Goal: Transaction & Acquisition: Subscribe to service/newsletter

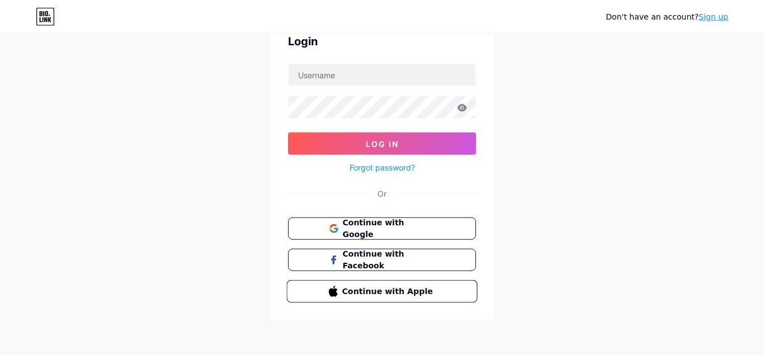
scroll to position [57, 0]
click at [716, 14] on link "Sign up" at bounding box center [714, 16] width 30 height 9
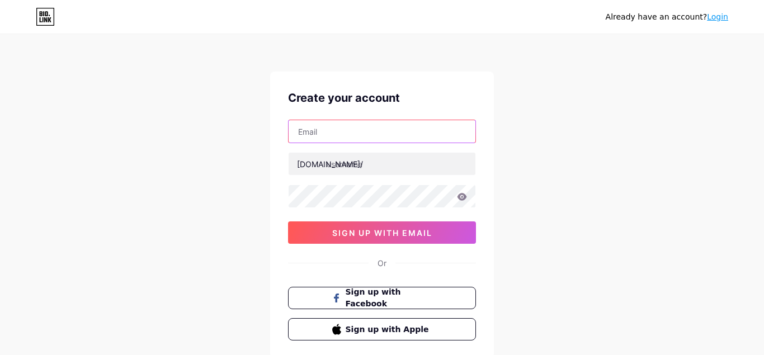
click at [302, 131] on input "text" at bounding box center [382, 131] width 187 height 22
paste input "[EMAIL_ADDRESS][DOMAIN_NAME]"
type input "[EMAIL_ADDRESS][DOMAIN_NAME]"
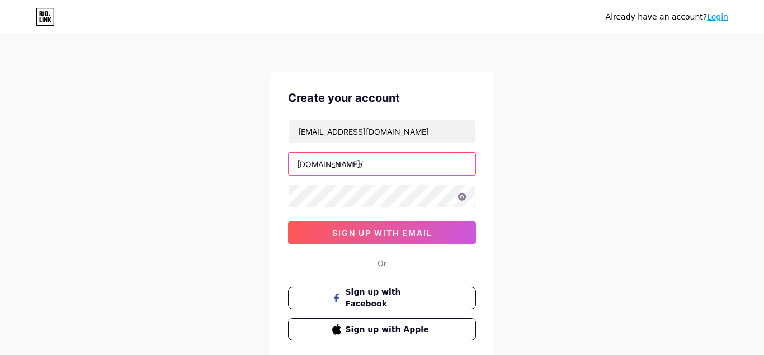
click at [470, 163] on input "text" at bounding box center [382, 164] width 187 height 22
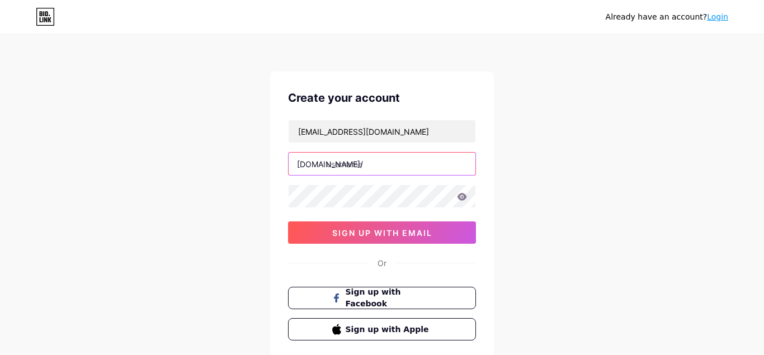
type input "dancingflorista"
click at [472, 85] on div "Create your account [EMAIL_ADDRESS][DOMAIN_NAME] [DOMAIN_NAME]/ dancingflorista…" at bounding box center [382, 215] width 224 height 287
click at [458, 198] on icon at bounding box center [462, 197] width 10 height 8
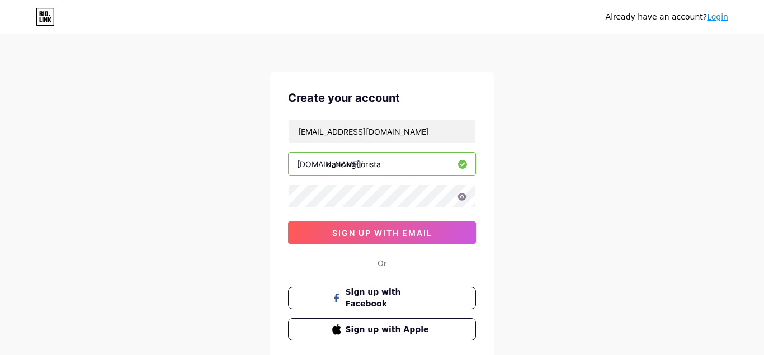
click at [431, 76] on div "Create your account [EMAIL_ADDRESS][DOMAIN_NAME] [DOMAIN_NAME]/ dancingflorista…" at bounding box center [382, 215] width 224 height 287
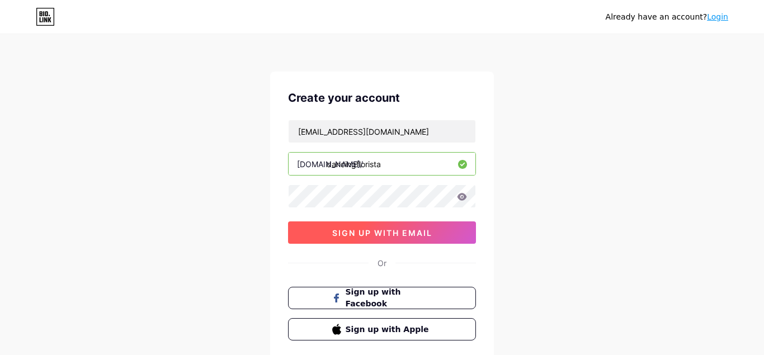
click at [398, 228] on button "sign up with email" at bounding box center [382, 233] width 188 height 22
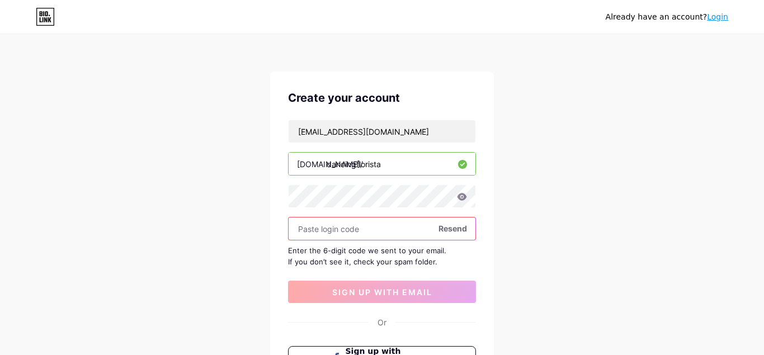
paste input "366935"
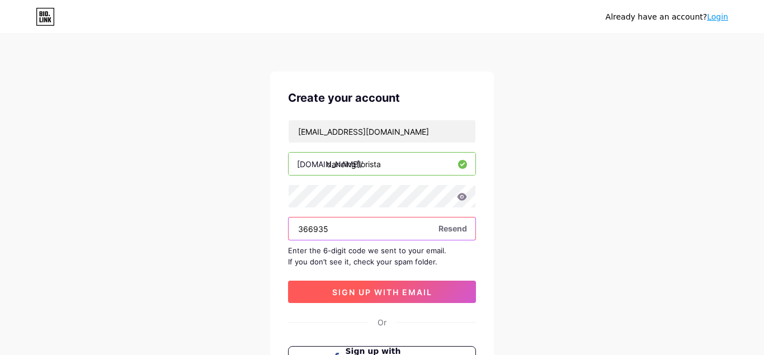
type input "366935"
click at [384, 294] on span "sign up with email" at bounding box center [382, 293] width 100 height 10
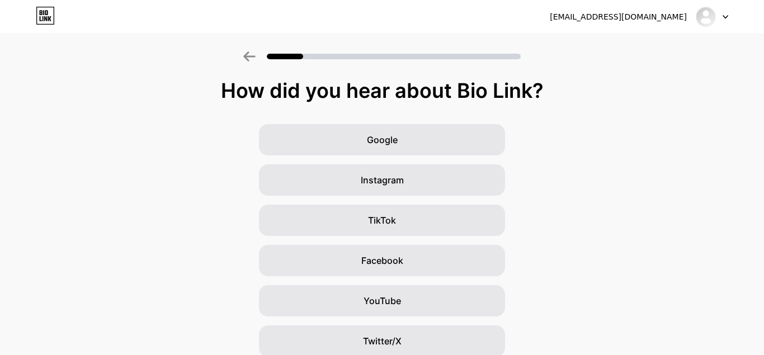
scroll to position [127, 0]
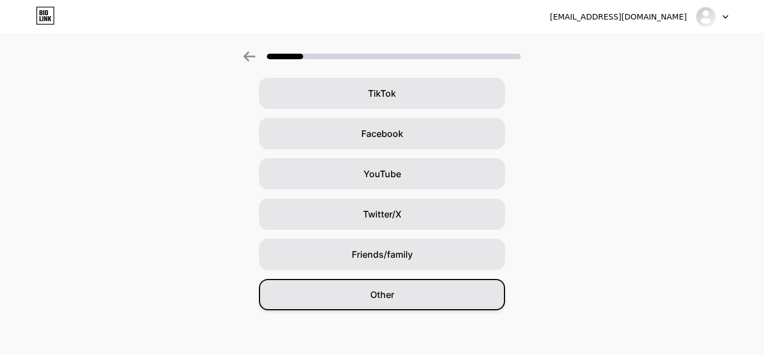
click at [399, 285] on div "Other" at bounding box center [382, 294] width 246 height 31
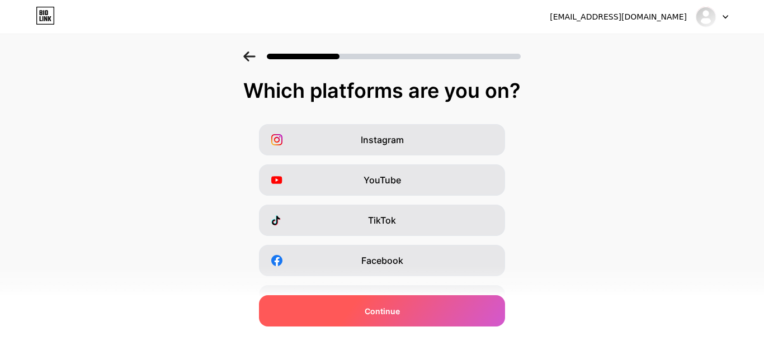
click at [396, 320] on div "Continue" at bounding box center [382, 310] width 246 height 31
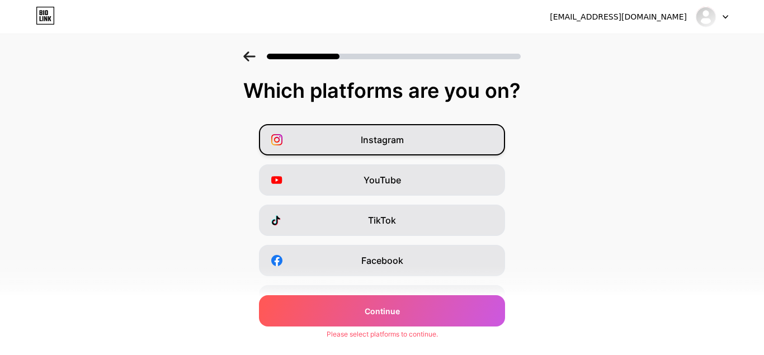
click at [413, 133] on div "Instagram" at bounding box center [382, 139] width 246 height 31
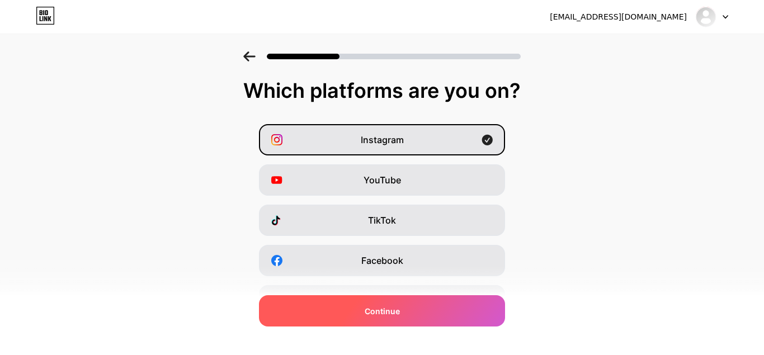
click at [406, 305] on div "Continue" at bounding box center [382, 310] width 246 height 31
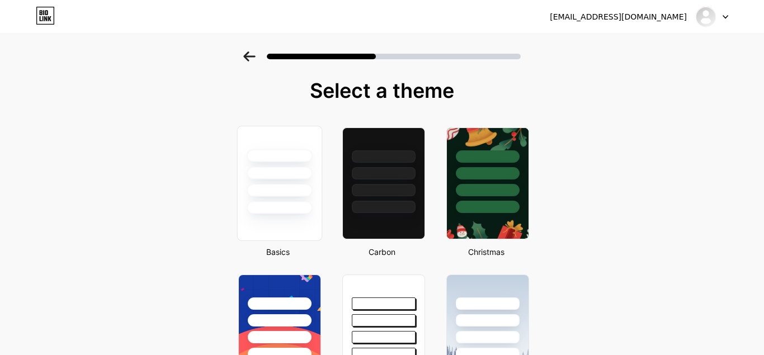
click at [308, 212] on div at bounding box center [279, 207] width 65 height 13
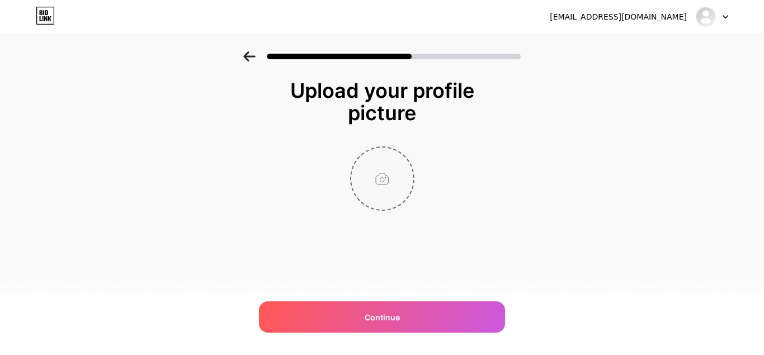
click at [371, 178] on input "file" at bounding box center [382, 179] width 62 height 62
type input "C:\fakepath\Logo -jpg - 1.jpg"
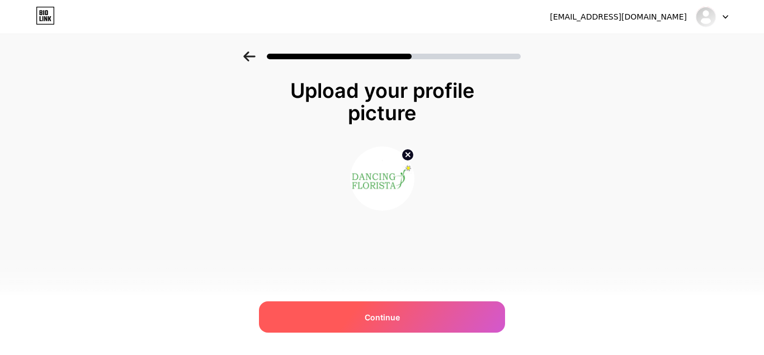
click at [424, 319] on div "Continue" at bounding box center [382, 317] width 246 height 31
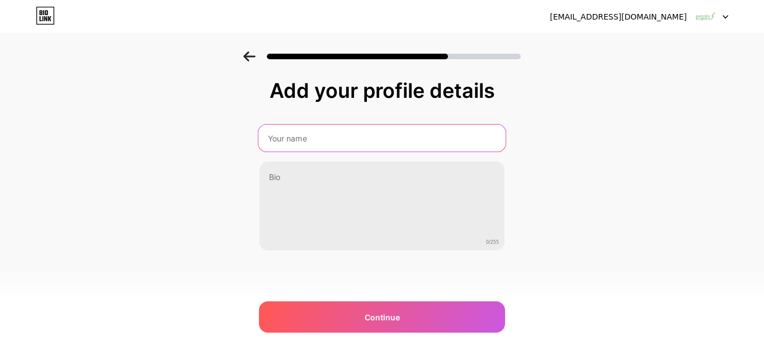
click at [429, 139] on input "text" at bounding box center [381, 138] width 247 height 27
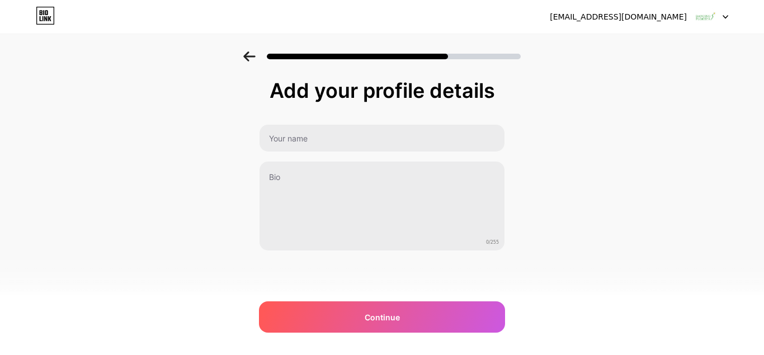
click at [500, 355] on img at bounding box center [382, 361] width 764 height 13
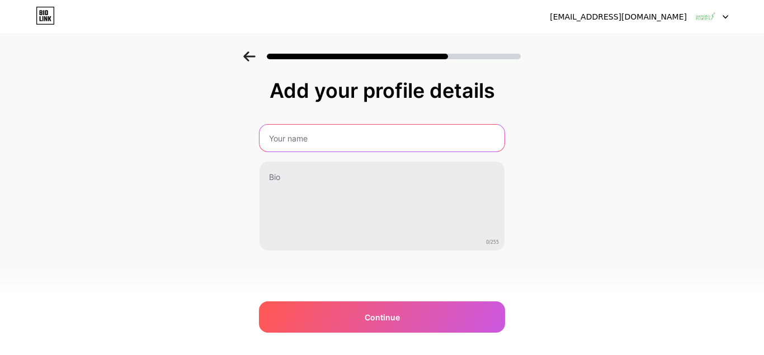
type input "Dancing Florista"
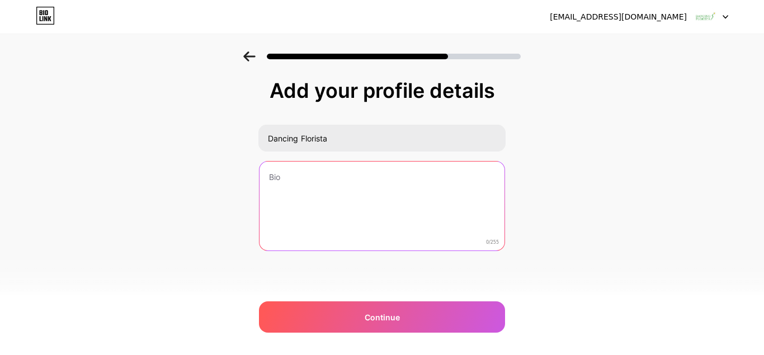
click at [501, 203] on textarea at bounding box center [382, 207] width 245 height 90
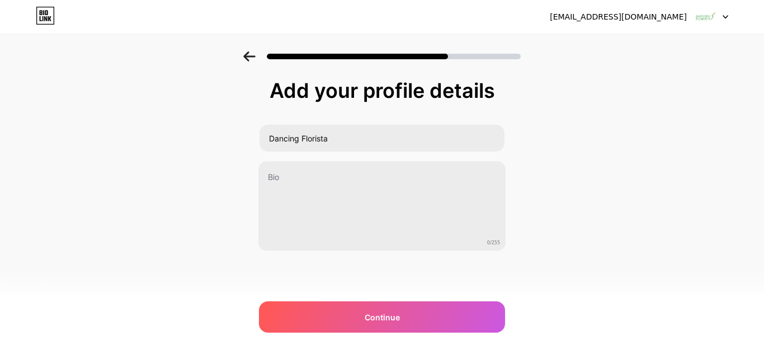
click at [499, 355] on img at bounding box center [382, 361] width 764 height 13
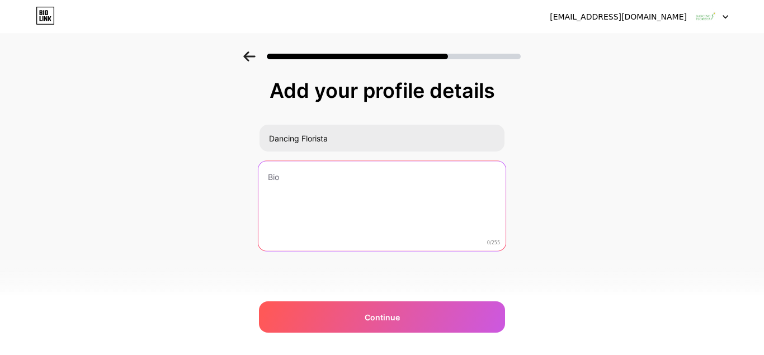
click at [332, 236] on textarea at bounding box center [381, 206] width 247 height 91
paste textarea "At Dancing Florista, we believe in the beauty of simplicity and the joy of shar…"
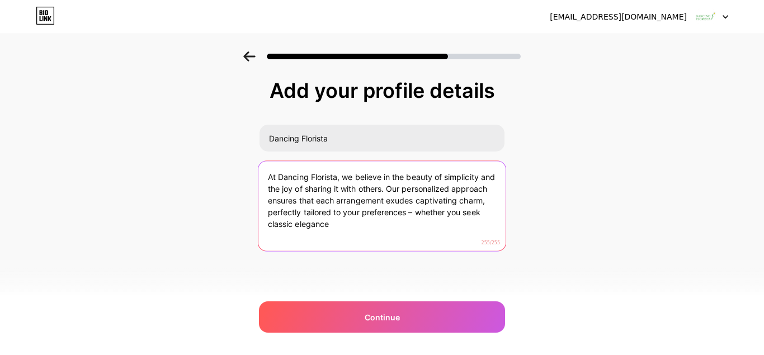
drag, startPoint x: 437, startPoint y: 215, endPoint x: 477, endPoint y: 248, distance: 52.1
click at [477, 248] on textarea "At Dancing Florista, we believe in the beauty of simplicity and the joy of shar…" at bounding box center [381, 206] width 247 height 91
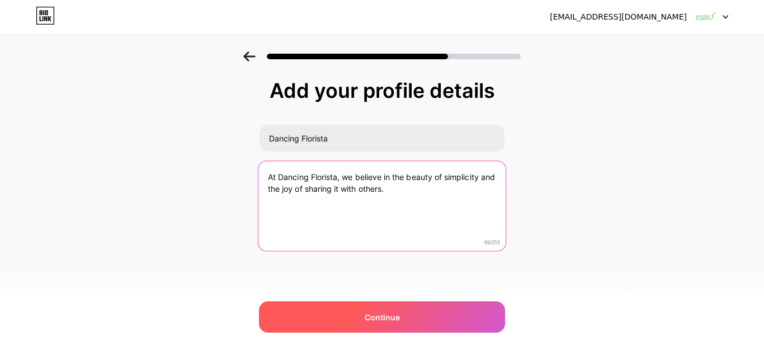
type textarea "At Dancing Florista, we believe in the beauty of simplicity and the joy of shar…"
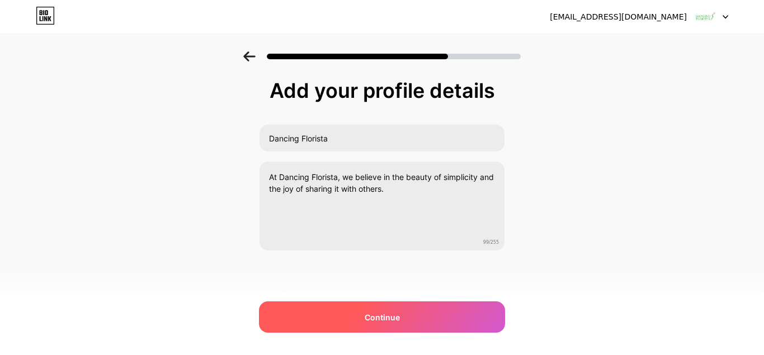
click at [431, 319] on div "Continue" at bounding box center [382, 317] width 246 height 31
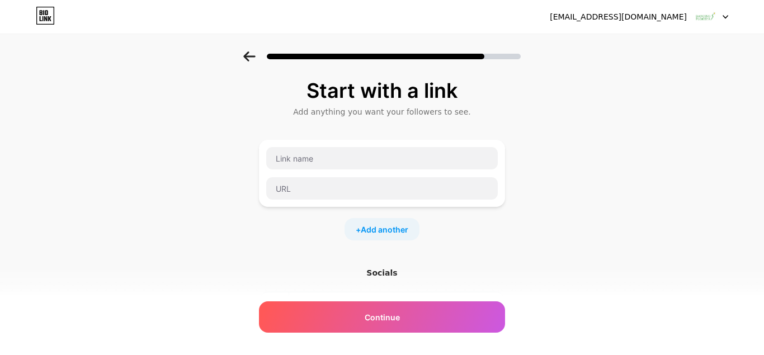
scroll to position [134, 0]
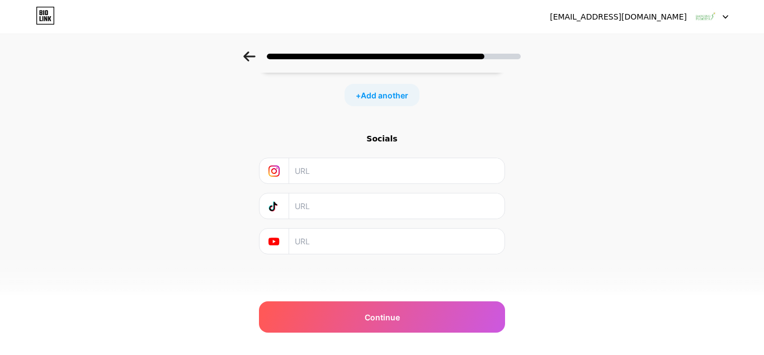
click at [378, 333] on div "[EMAIL_ADDRESS][DOMAIN_NAME] Logout Link Copied Start with a link Add anything …" at bounding box center [382, 111] width 764 height 490
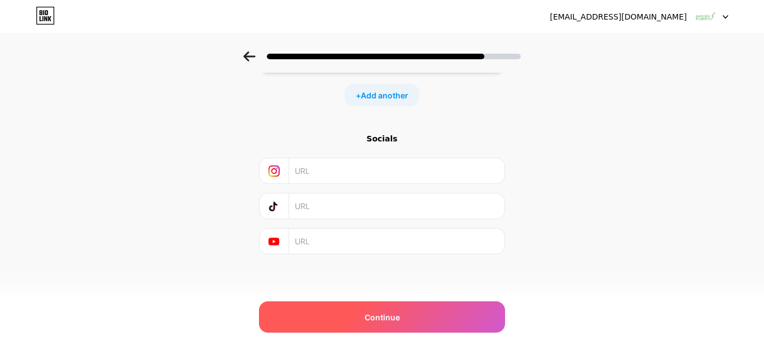
click at [383, 319] on span "Continue" at bounding box center [382, 318] width 35 height 12
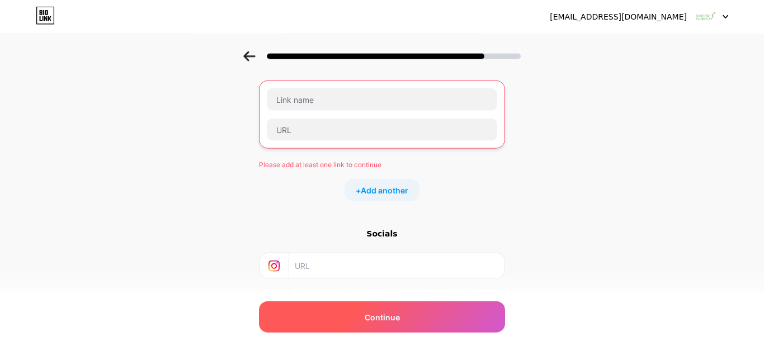
scroll to position [0, 0]
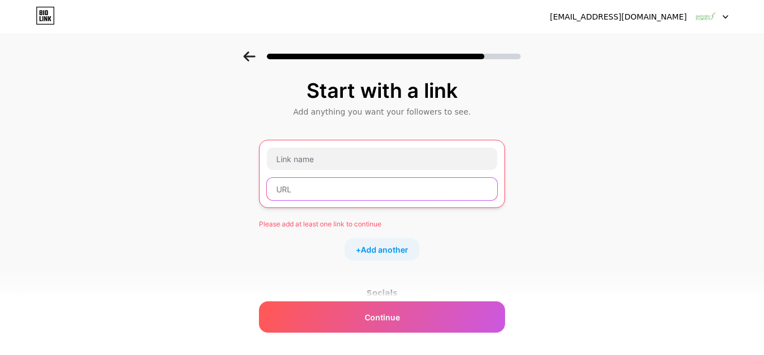
click at [342, 186] on input "text" at bounding box center [382, 189] width 231 height 22
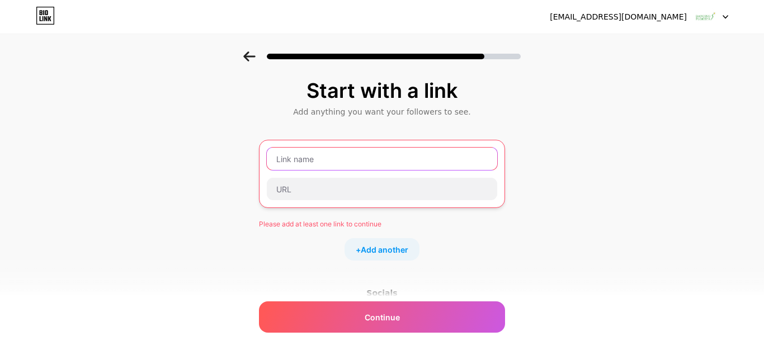
click at [337, 166] on input "text" at bounding box center [382, 159] width 231 height 22
paste input "Florist [GEOGRAPHIC_DATA] [GEOGRAPHIC_DATA] | Dancing Florista Wedding Flowers"
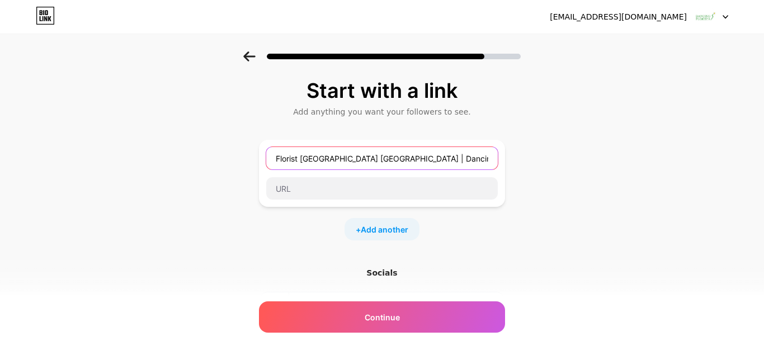
type input "Florist [GEOGRAPHIC_DATA] [GEOGRAPHIC_DATA] | Dancing Florista Wedding Flowers"
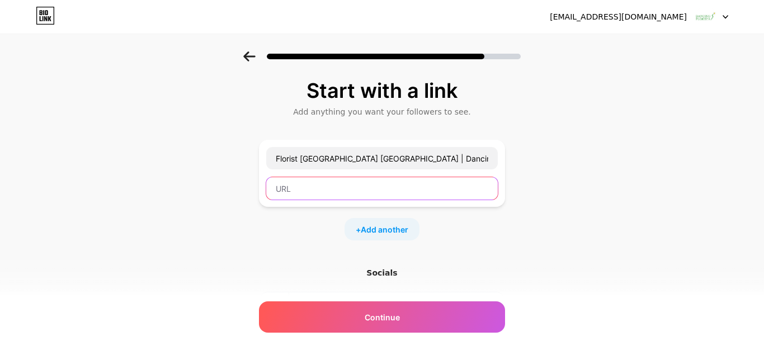
click at [302, 189] on input "text" at bounding box center [382, 188] width 232 height 22
paste input "[URL][DOMAIN_NAME]"
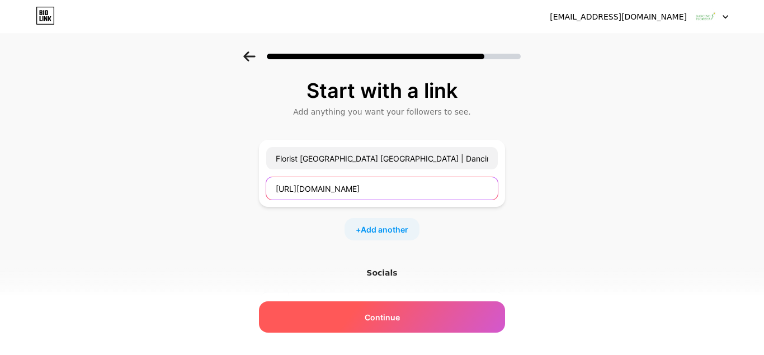
type input "[URL][DOMAIN_NAME]"
click at [415, 313] on div "Continue" at bounding box center [382, 317] width 246 height 31
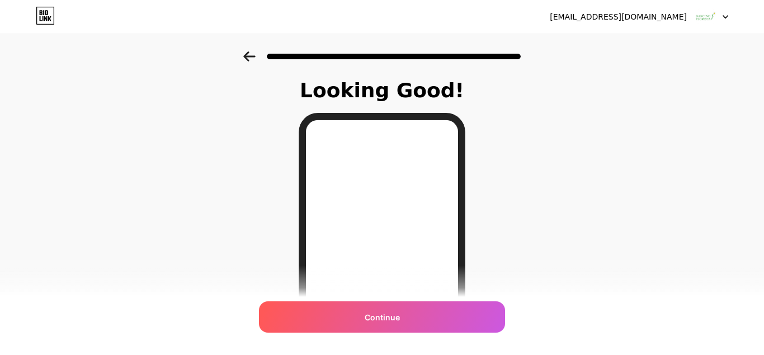
click at [408, 311] on div "Continue" at bounding box center [382, 317] width 246 height 31
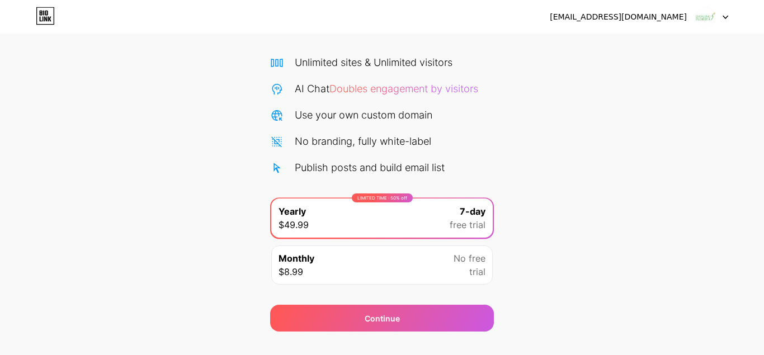
scroll to position [95, 0]
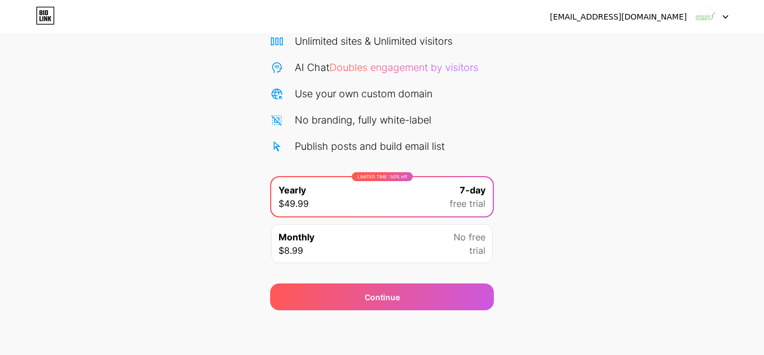
click at [566, 225] on div "Start your 7 day free trial Cancel anytime. We will send you an email 2 days be…" at bounding box center [382, 133] width 764 height 354
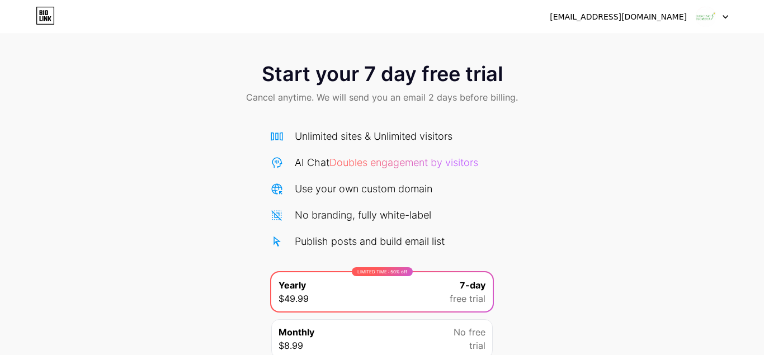
click at [40, 15] on icon at bounding box center [41, 12] width 3 height 5
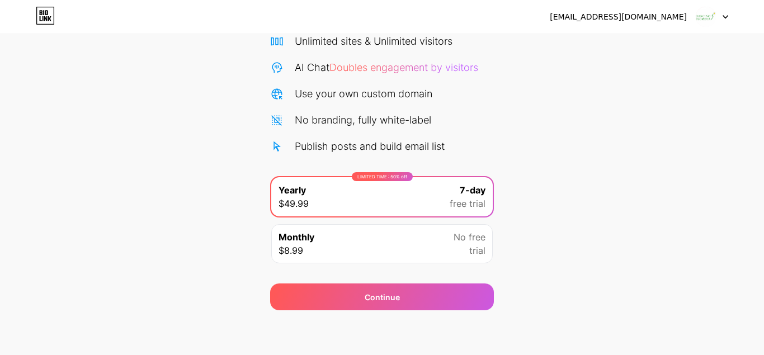
click at [403, 236] on div "Monthly $8.99 No free trial" at bounding box center [382, 243] width 222 height 39
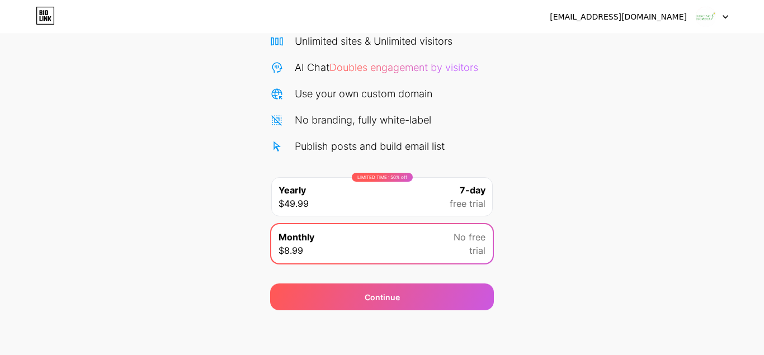
click at [411, 206] on div "LIMITED TIME : 50% off Yearly $49.99 7-day free trial" at bounding box center [382, 196] width 222 height 39
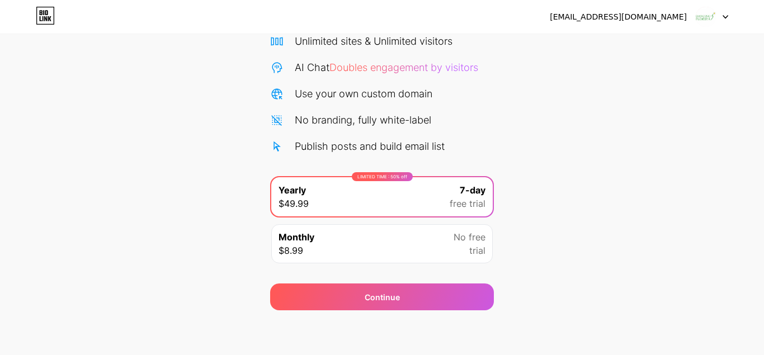
click at [383, 248] on div "Monthly $8.99 No free trial" at bounding box center [382, 243] width 222 height 39
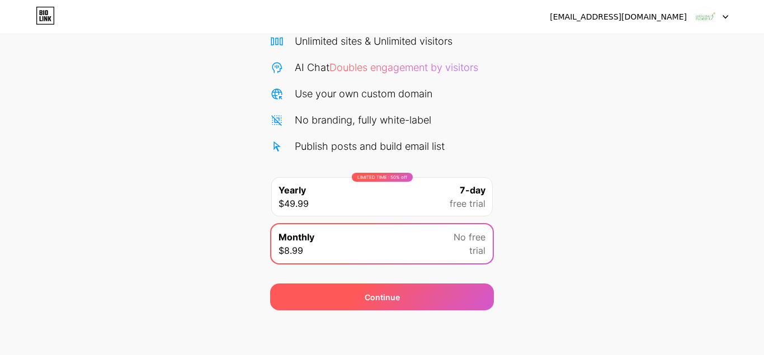
click at [380, 301] on div "Continue" at bounding box center [382, 298] width 35 height 12
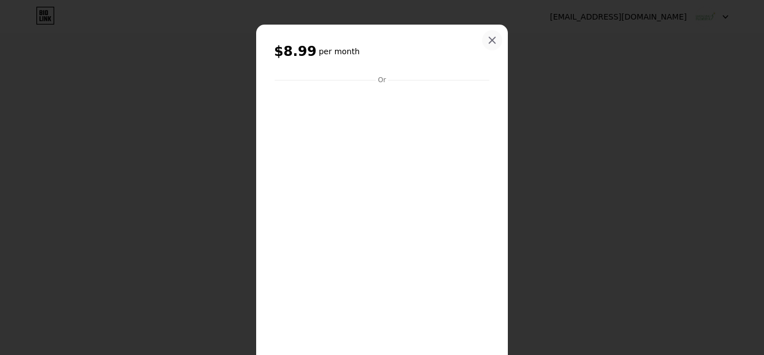
click at [495, 37] on icon at bounding box center [493, 40] width 6 height 6
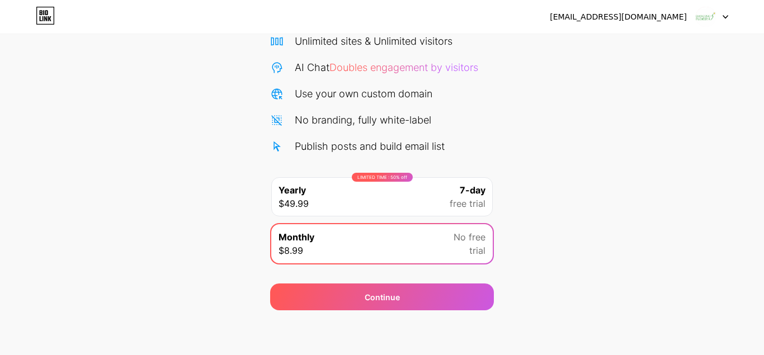
scroll to position [0, 0]
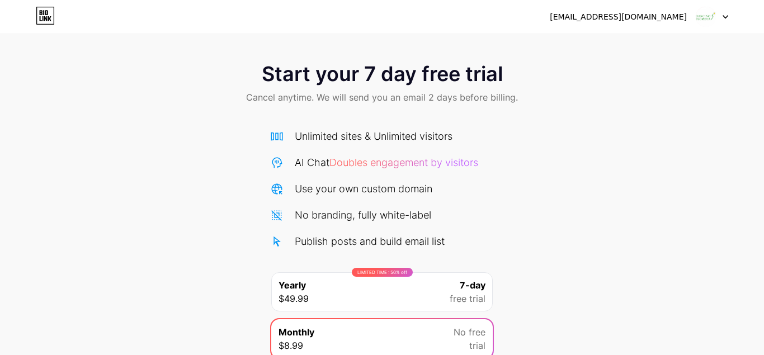
click at [703, 23] on img at bounding box center [705, 16] width 21 height 21
